Goal: Find specific page/section: Find specific page/section

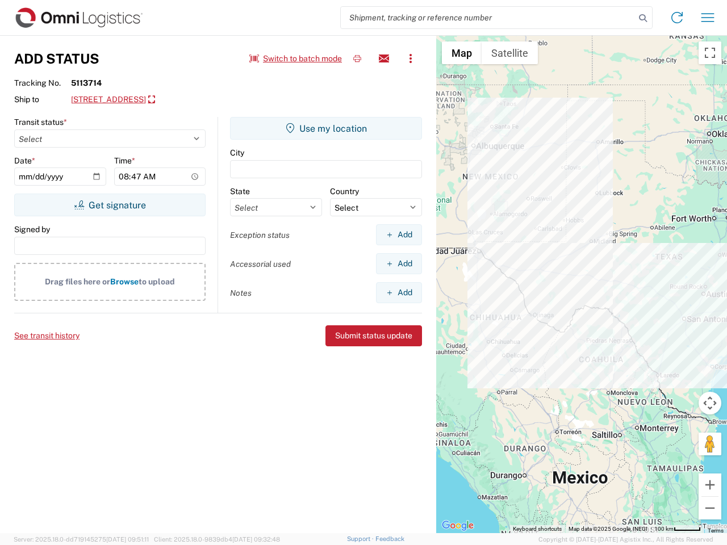
click at [488, 18] on input "search" at bounding box center [488, 18] width 294 height 22
click at [643, 18] on icon at bounding box center [643, 18] width 16 height 16
click at [677, 18] on icon at bounding box center [677, 18] width 18 height 18
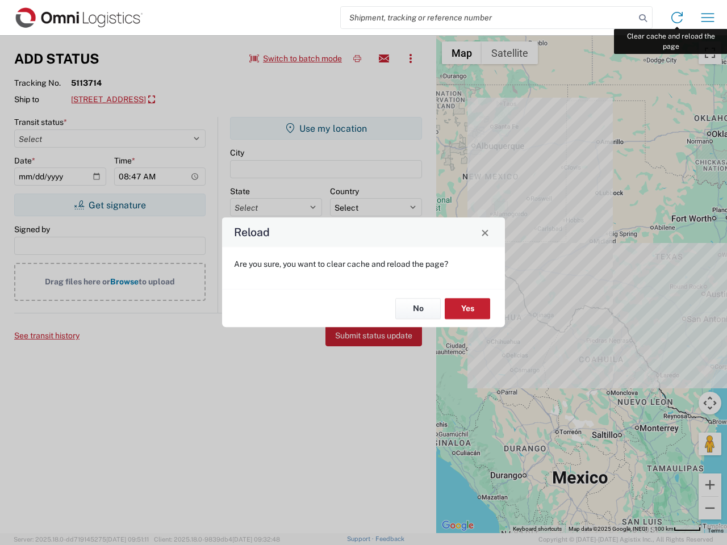
click at [708, 18] on div "Reload Are you sure, you want to clear cache and reload the page? No Yes" at bounding box center [363, 272] width 727 height 545
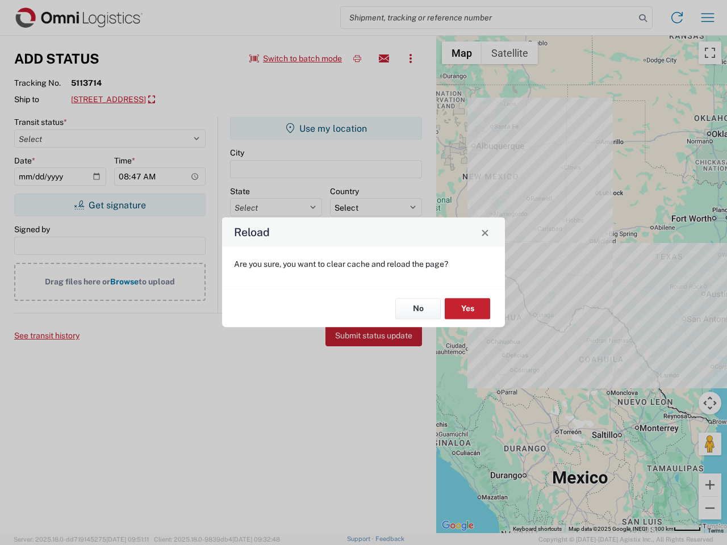
click at [296, 58] on div "Reload Are you sure, you want to clear cache and reload the page? No Yes" at bounding box center [363, 272] width 727 height 545
click at [357, 58] on div "Reload Are you sure, you want to clear cache and reload the page? No Yes" at bounding box center [363, 272] width 727 height 545
click at [384, 58] on div "Reload Are you sure, you want to clear cache and reload the page? No Yes" at bounding box center [363, 272] width 727 height 545
click at [411, 58] on div "Reload Are you sure, you want to clear cache and reload the page? No Yes" at bounding box center [363, 272] width 727 height 545
click at [175, 100] on div "Reload Are you sure, you want to clear cache and reload the page? No Yes" at bounding box center [363, 272] width 727 height 545
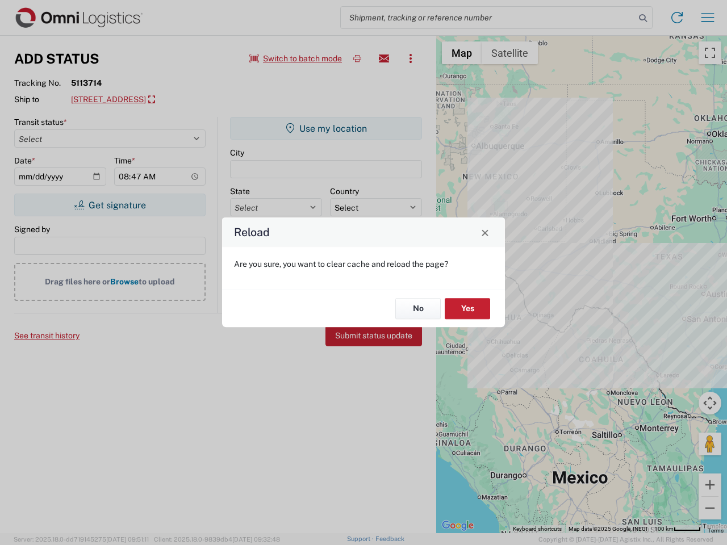
click at [110, 205] on div "Reload Are you sure, you want to clear cache and reload the page? No Yes" at bounding box center [363, 272] width 727 height 545
